Goal: Navigation & Orientation: Find specific page/section

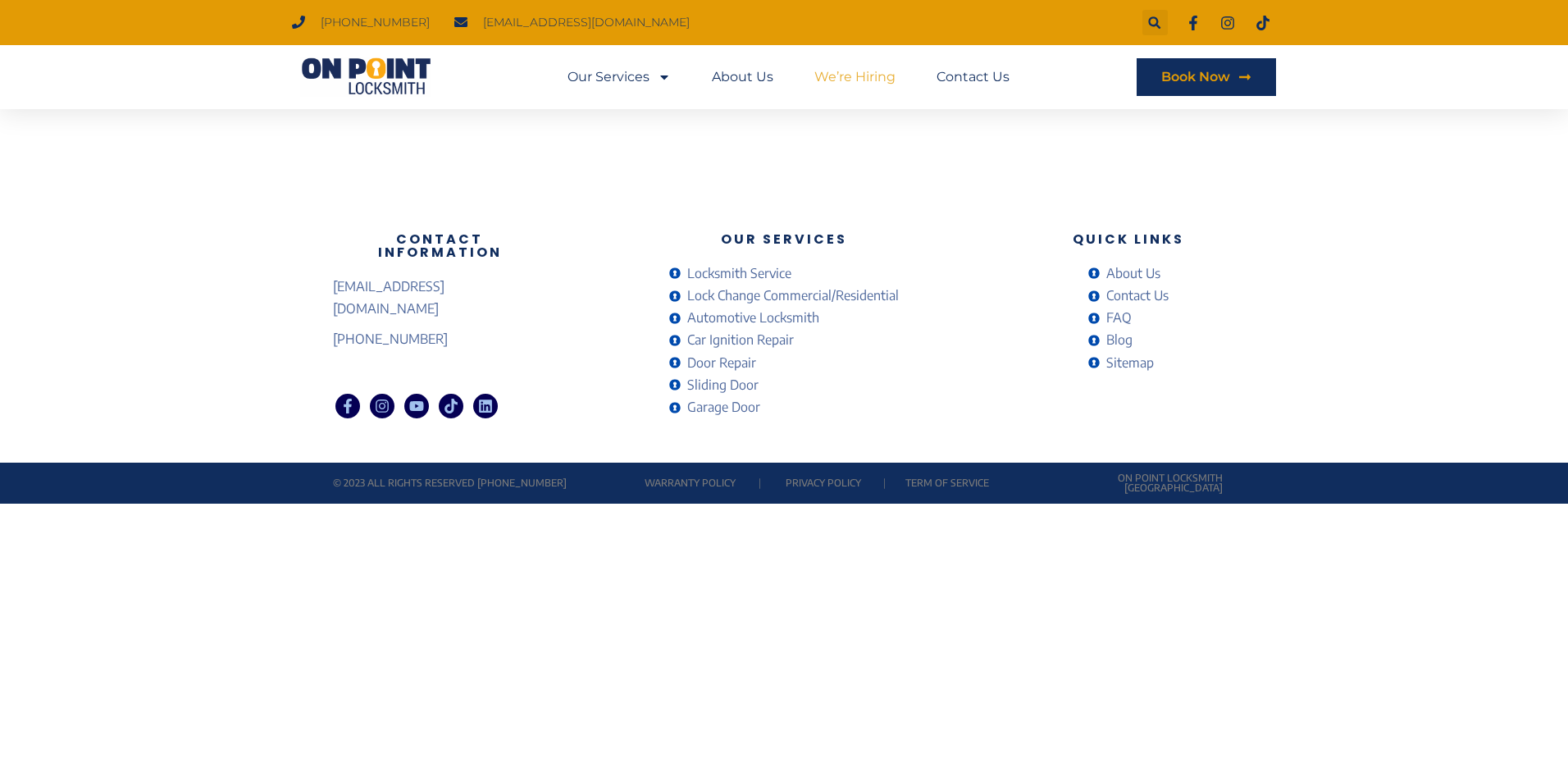
click at [854, 71] on link "We’re Hiring" at bounding box center [855, 77] width 81 height 38
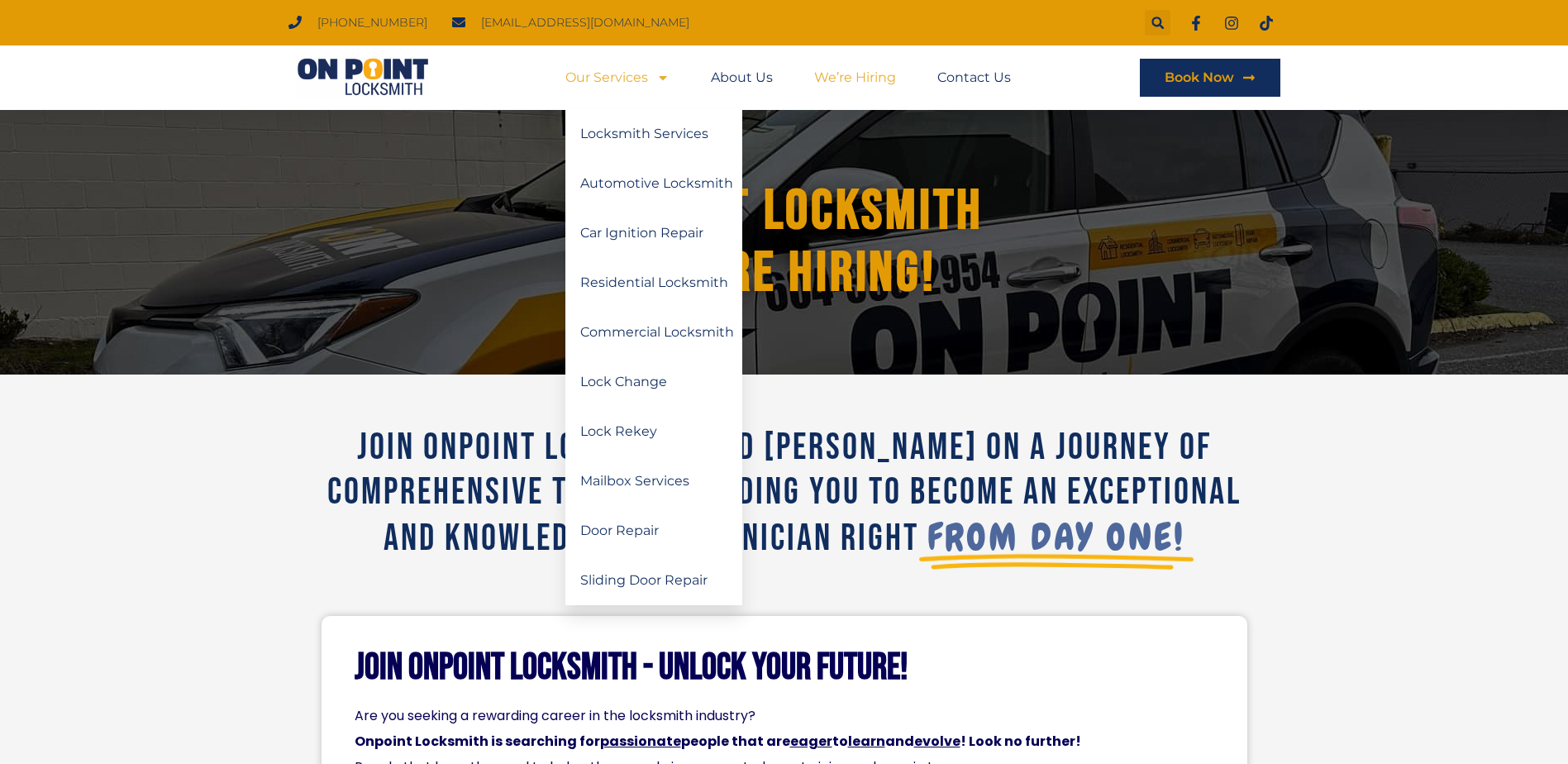
click at [635, 79] on link "Our Services" at bounding box center [617, 77] width 104 height 38
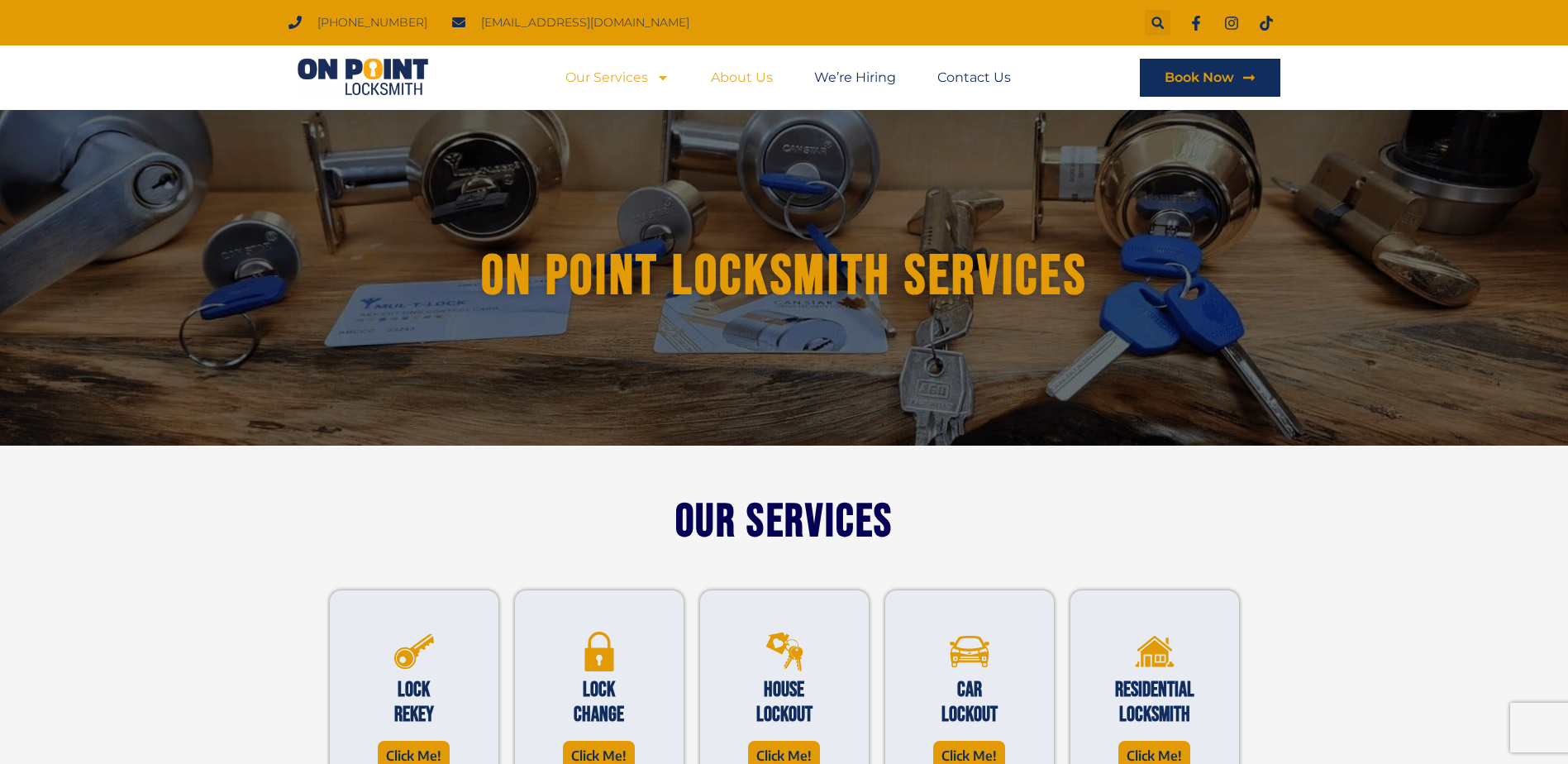
click at [740, 81] on link "About Us" at bounding box center [742, 77] width 62 height 38
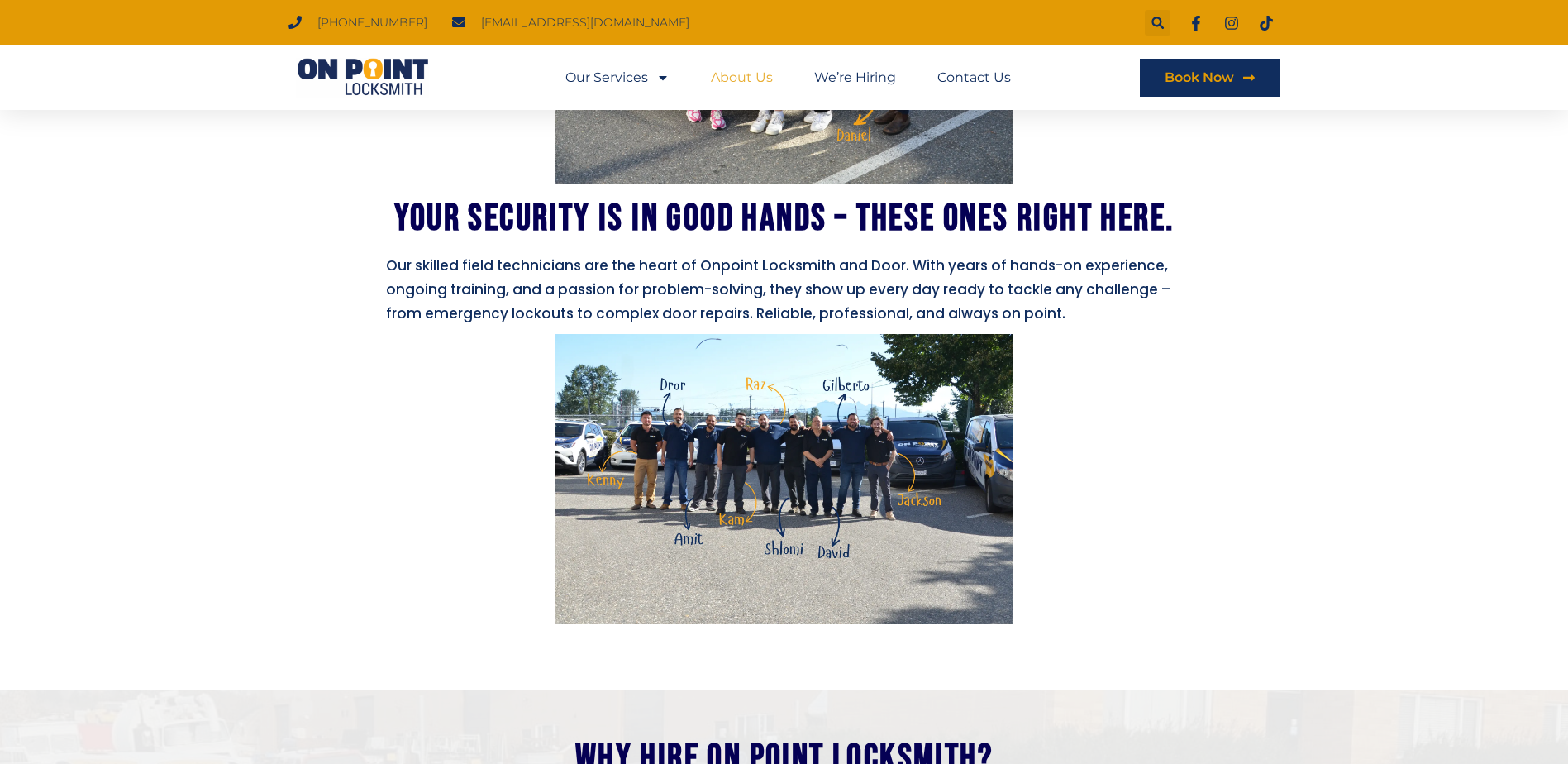
scroll to position [1375, 0]
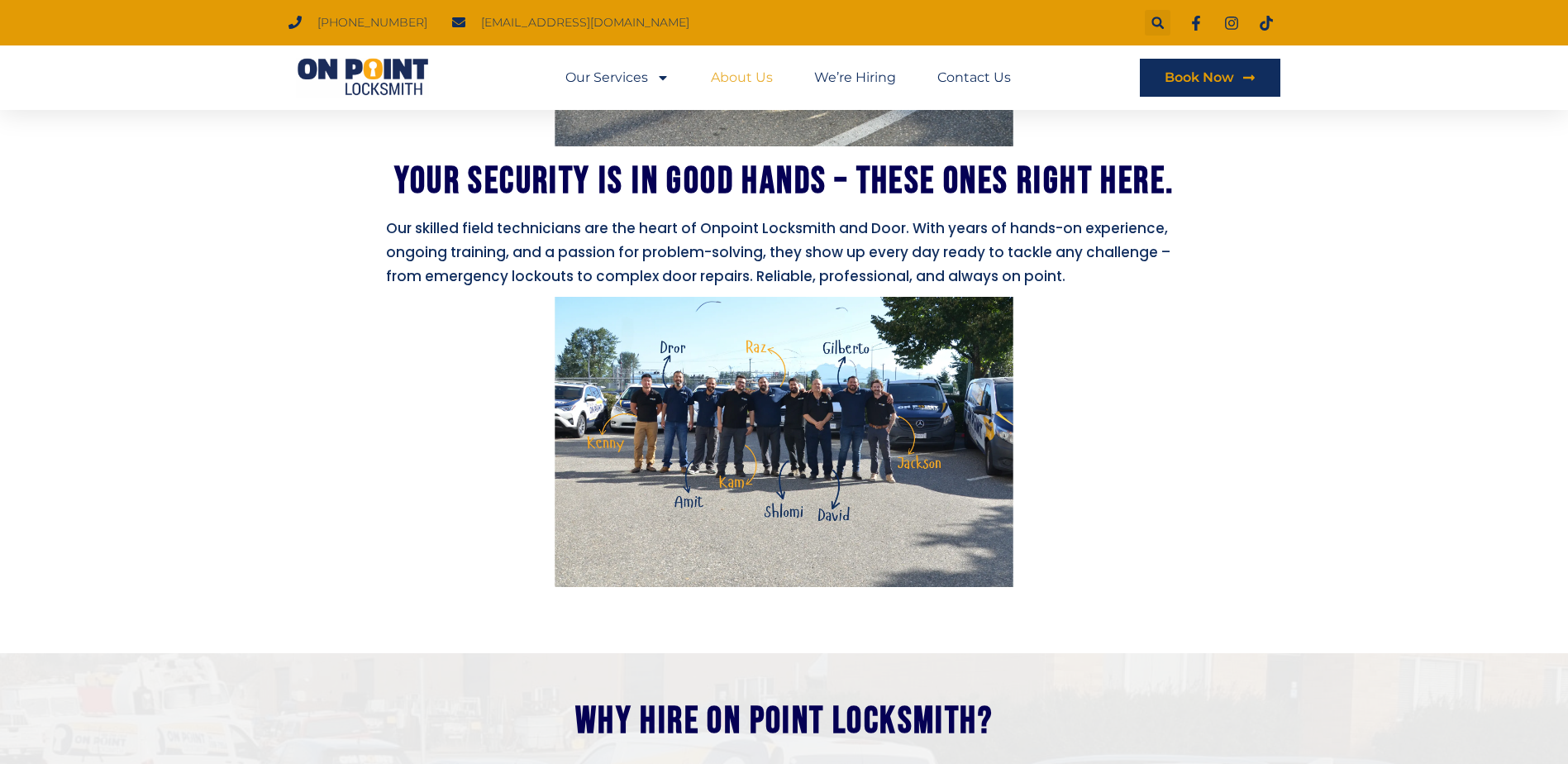
click at [640, 415] on img at bounding box center [783, 441] width 458 height 290
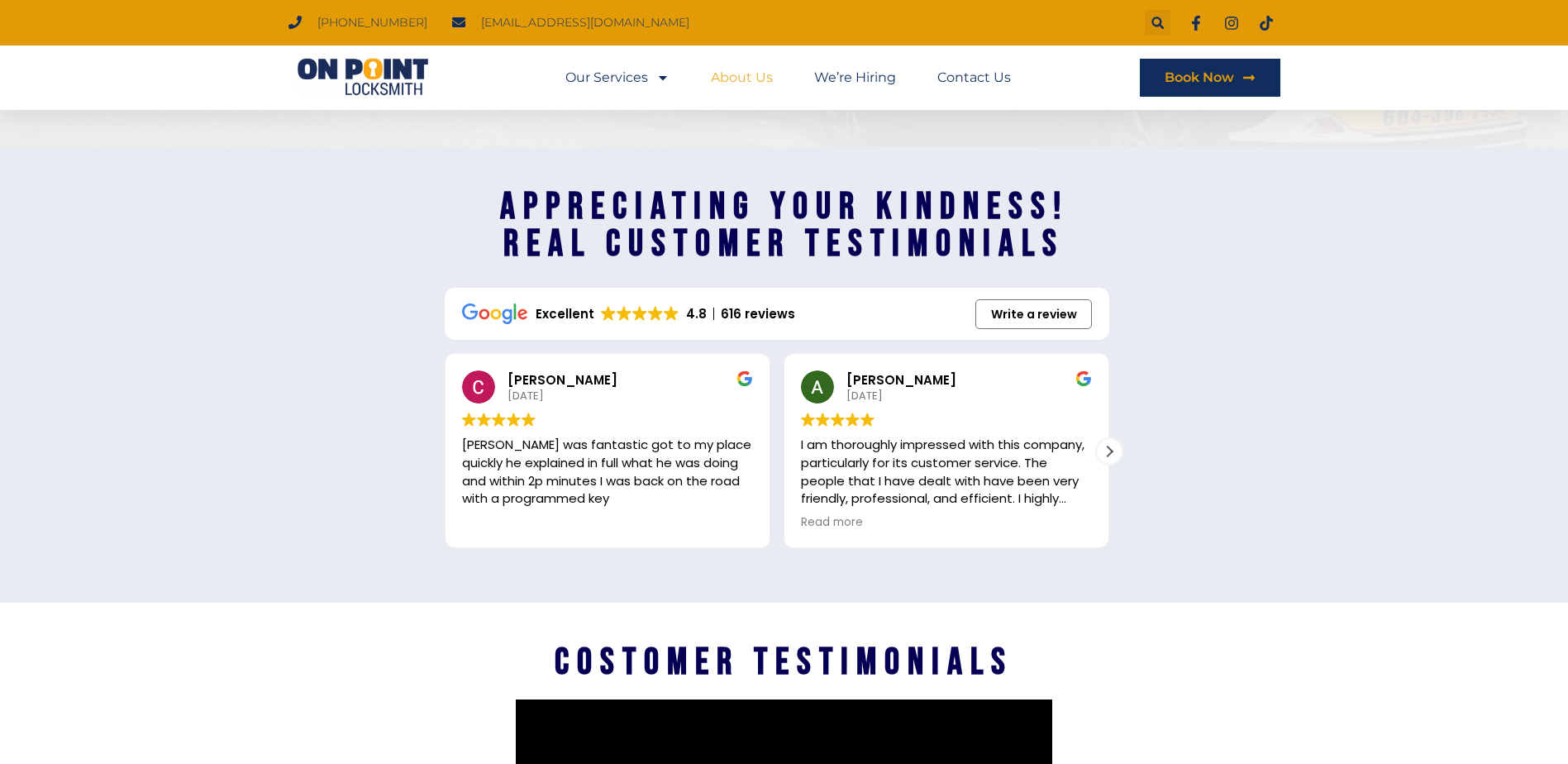
scroll to position [2119, 0]
